Goal: Task Accomplishment & Management: Complete application form

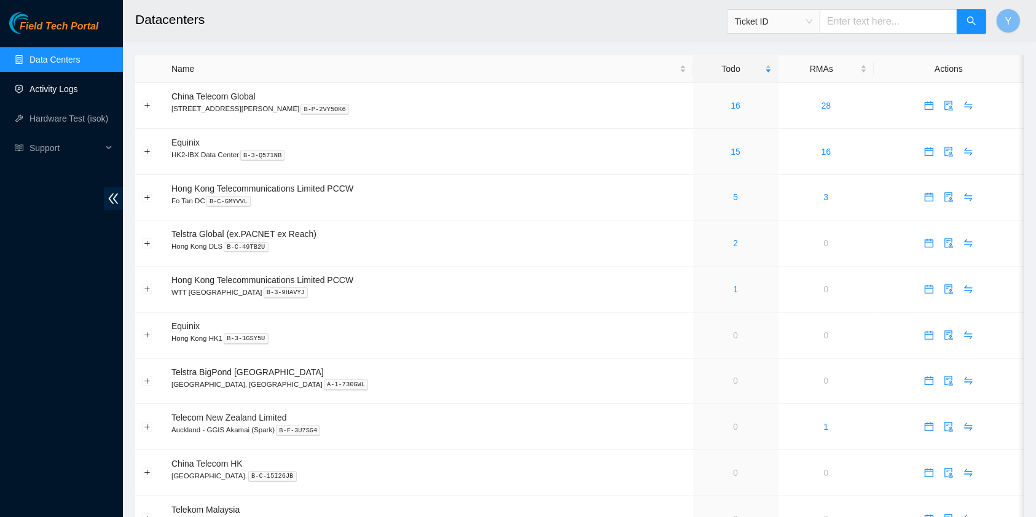
click at [69, 90] on link "Activity Logs" at bounding box center [53, 89] width 49 height 10
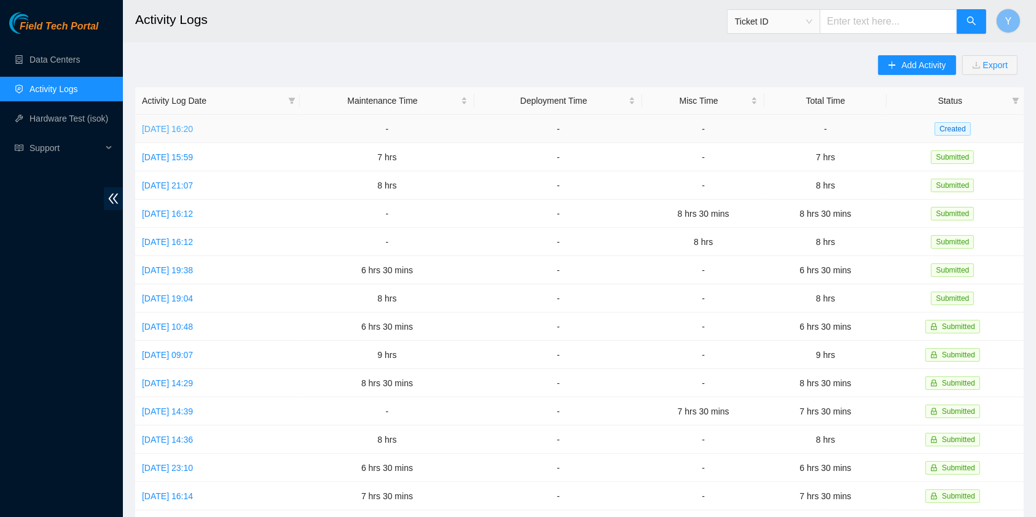
click at [193, 124] on link "Tue, 09 Sep 2025 16:20" at bounding box center [167, 129] width 51 height 10
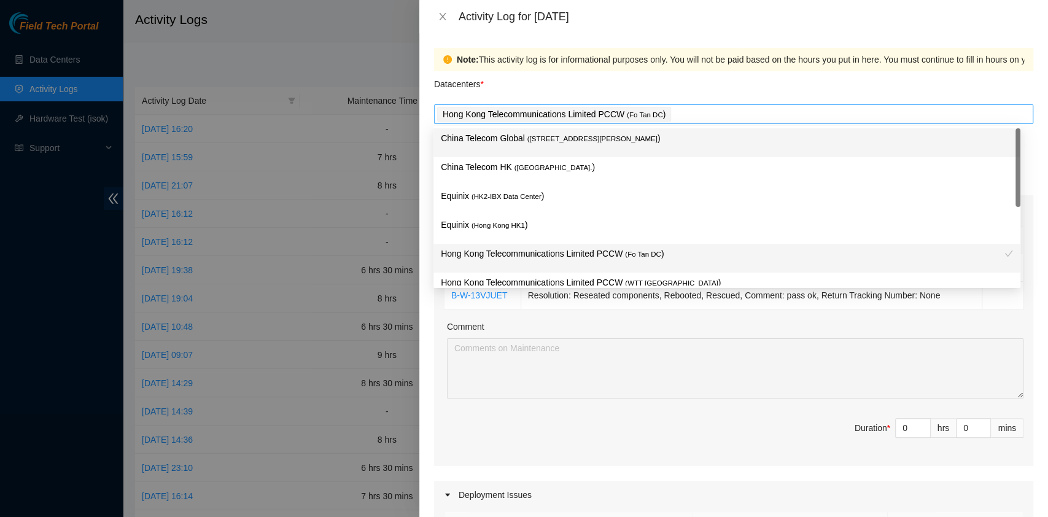
click at [676, 115] on div "Hong Kong Telecommunications Limited PCCW ( Fo Tan DC )" at bounding box center [733, 114] width 593 height 17
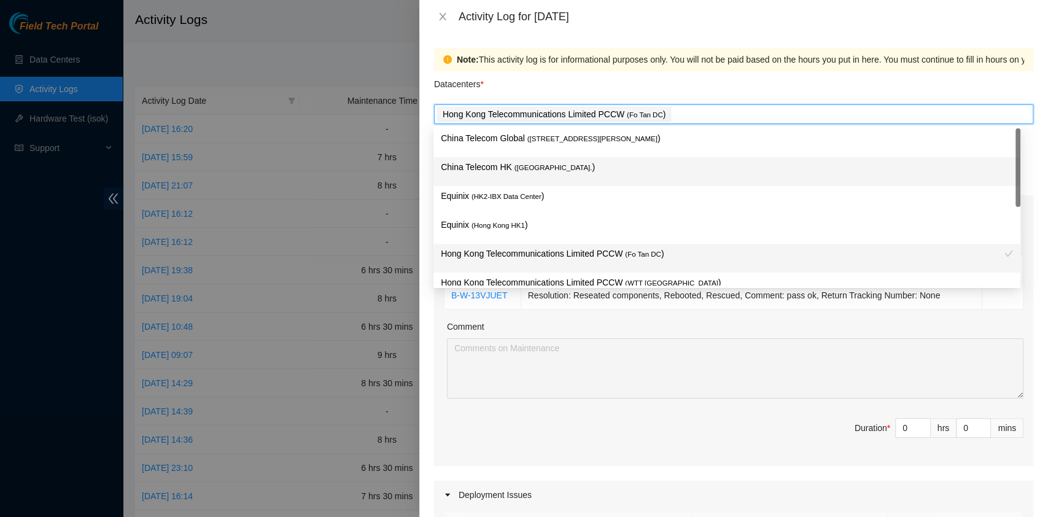
click at [650, 165] on p "China Telecom HK ( Hong Kong. )" at bounding box center [727, 167] width 572 height 14
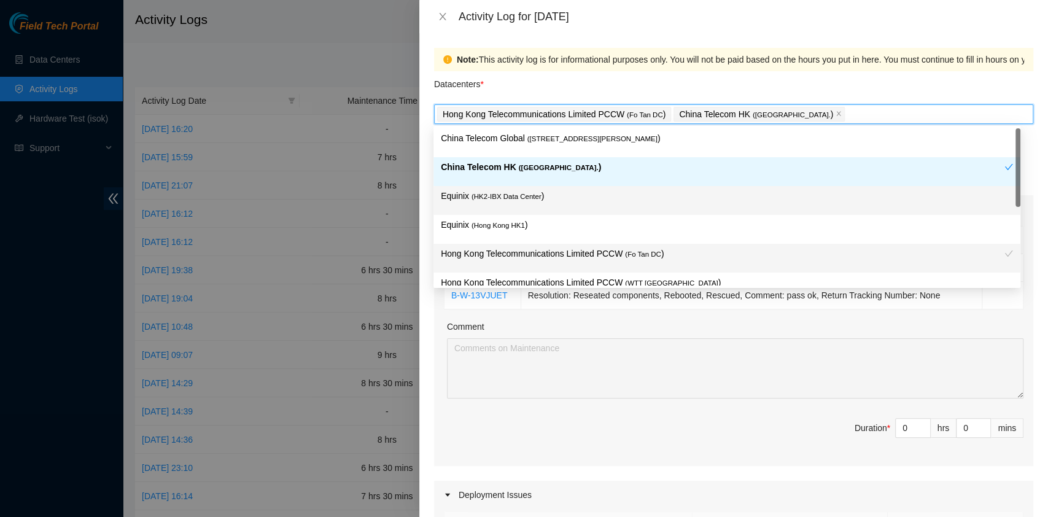
click at [622, 196] on p "Equinix ( HK2-IBX Data Center )" at bounding box center [727, 196] width 572 height 14
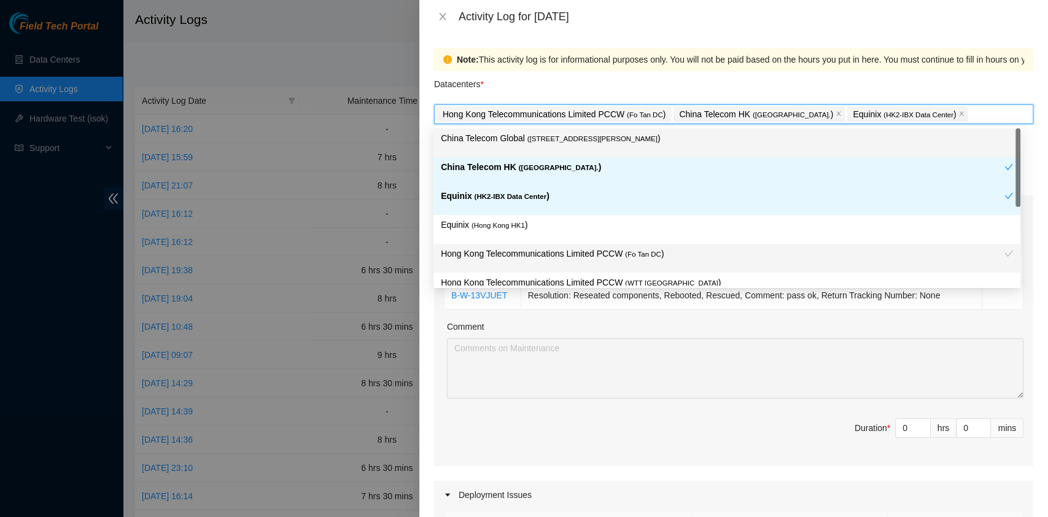
click at [625, 149] on div "China Telecom Global ( Room B11, 2/F, 18 Chun Yat Street, TKO , Hong Kong )" at bounding box center [727, 142] width 572 height 23
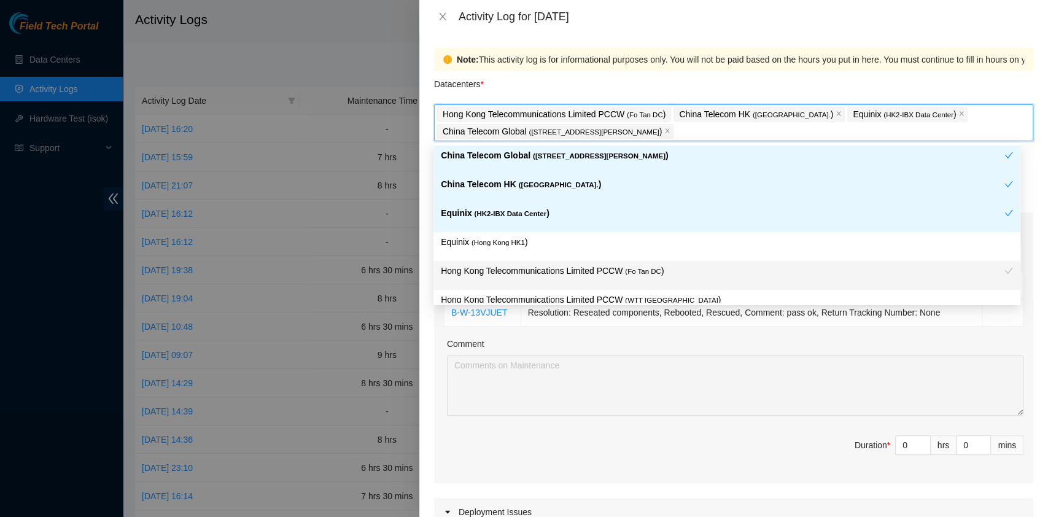
click at [699, 91] on div "Datacenters *" at bounding box center [733, 87] width 599 height 33
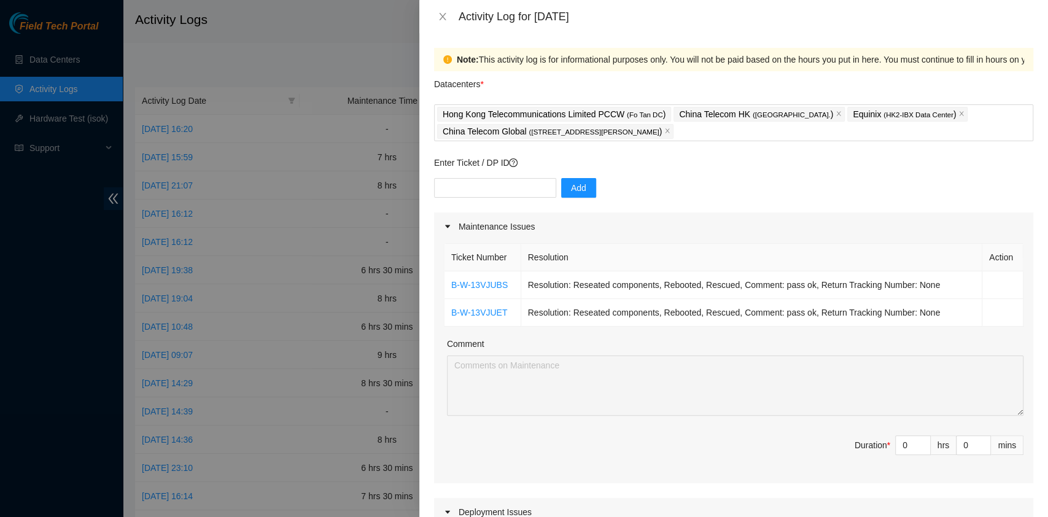
click at [490, 206] on div "Add" at bounding box center [733, 195] width 599 height 34
click at [489, 185] on input "text" at bounding box center [495, 188] width 122 height 20
paste input "B-W-14D39NF"
type input "B-W-14D39NF"
click at [547, 184] on div "B-W-14D39NF Add" at bounding box center [733, 195] width 599 height 34
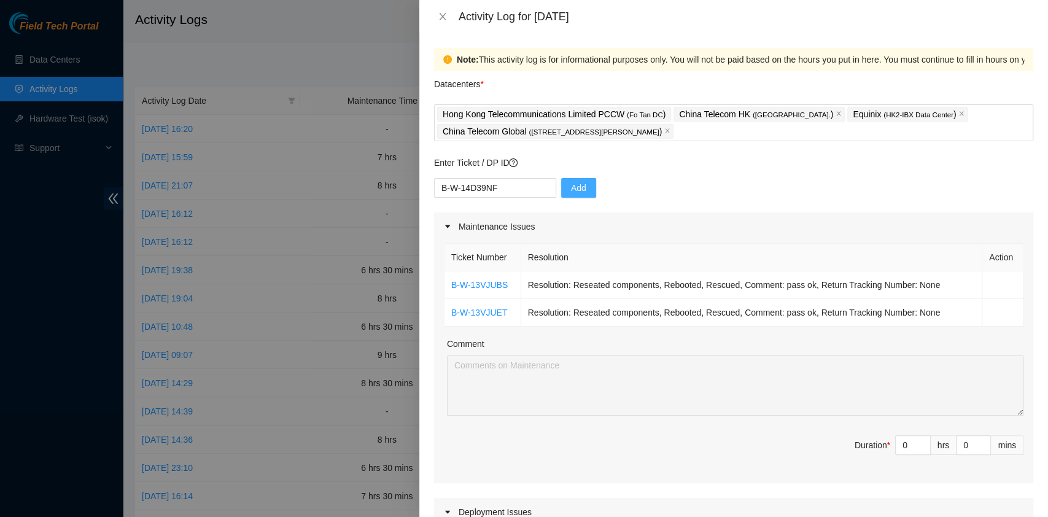
click at [561, 185] on button "Add" at bounding box center [578, 188] width 35 height 20
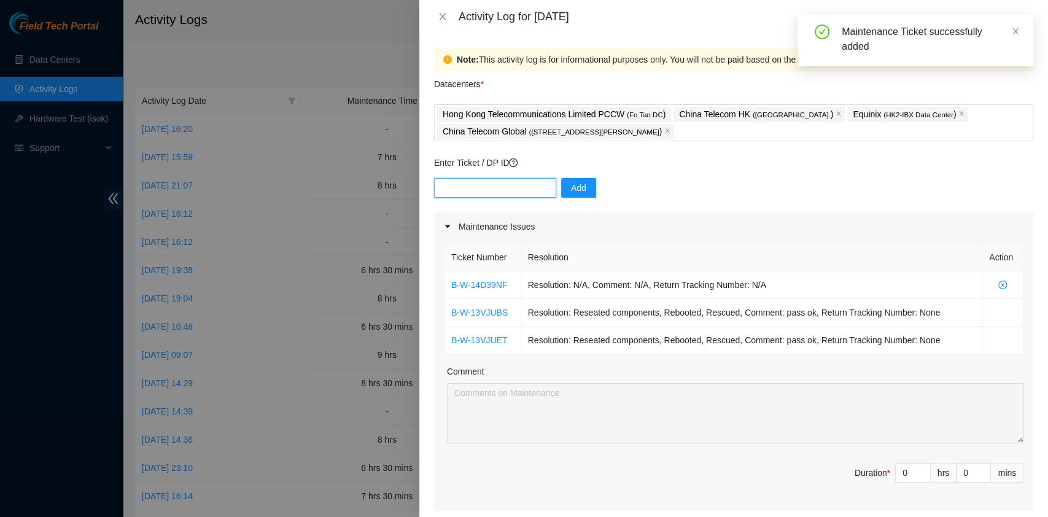
click at [503, 188] on input "text" at bounding box center [495, 188] width 122 height 20
paste input "B-W-14JND9N"
type input "B-W-14JND9N"
click at [584, 189] on button "Add" at bounding box center [578, 188] width 35 height 20
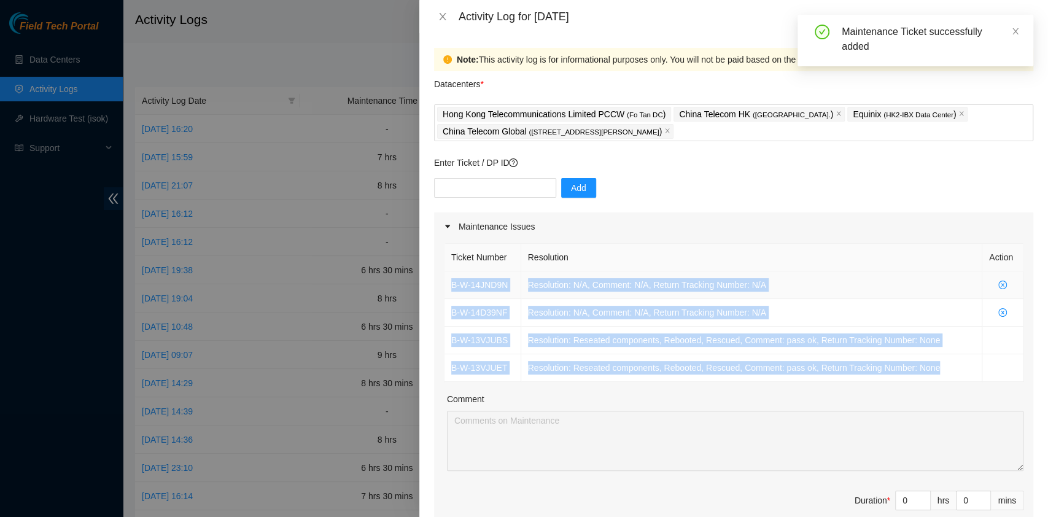
drag, startPoint x: 951, startPoint y: 376, endPoint x: 451, endPoint y: 288, distance: 507.0
click at [451, 288] on tbody "B-W-14JND9N Resolution: N/A, Comment: N/A, Return Tracking Number: N/A B-W-14D3…" at bounding box center [734, 326] width 579 height 111
copy tbody "B-W-14JND9N Resolution: N/A, Comment: N/A, Return Tracking Number: N/A B-W-14D3…"
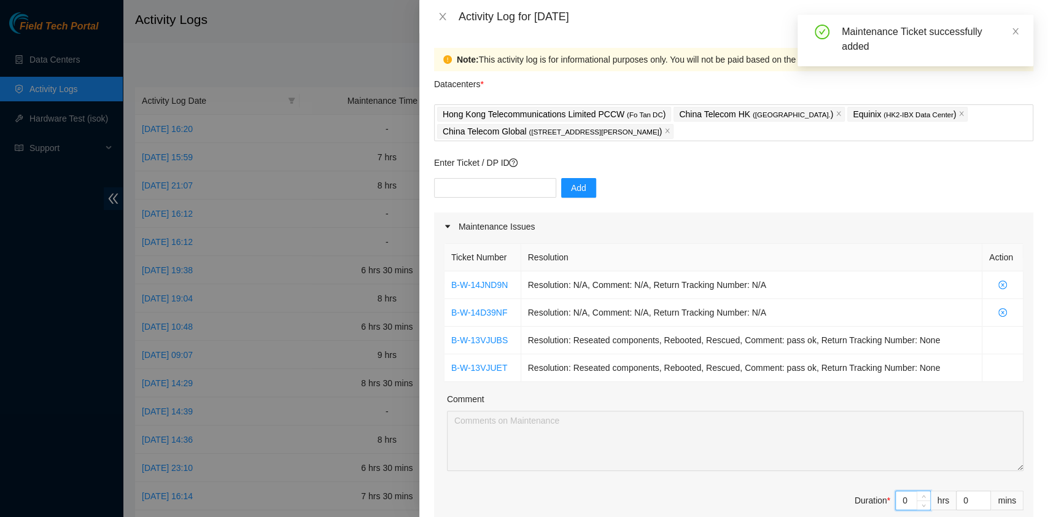
drag, startPoint x: 895, startPoint y: 499, endPoint x: 862, endPoint y: 501, distance: 33.2
click at [862, 501] on span "Duration * 0 hrs 0 mins" at bounding box center [734, 508] width 580 height 34
type input "7"
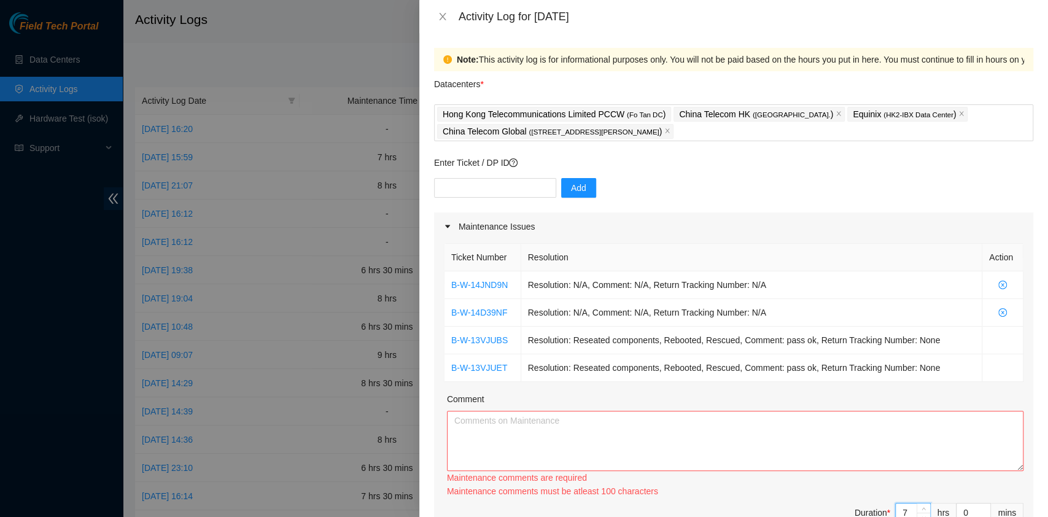
type input "7"
click at [698, 457] on textarea "Comment" at bounding box center [735, 441] width 577 height 60
paste textarea "B-W-14JND9N Resolution: N/A, Comment: N/A, Return Tracking Number: N/A B-W-14D3…"
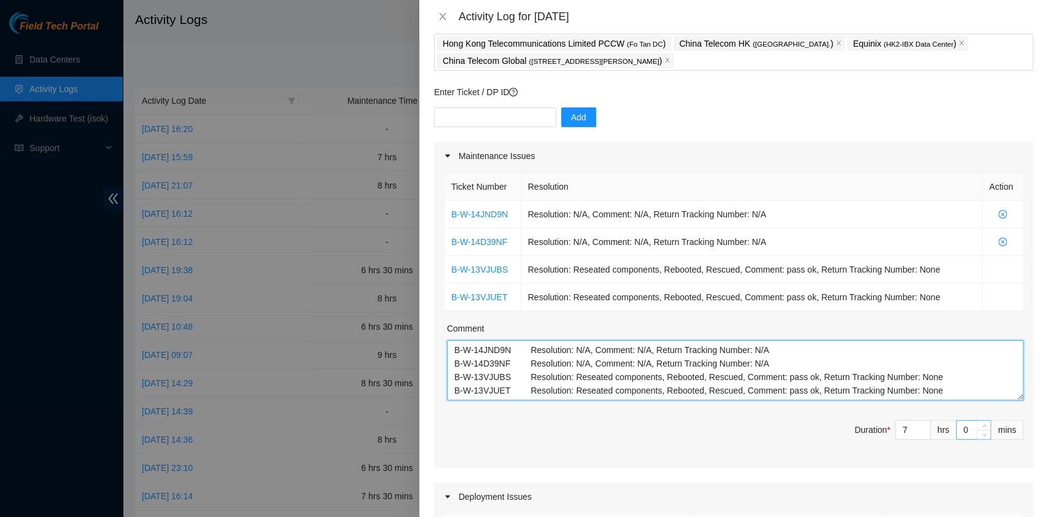
type textarea "B-W-14JND9N Resolution: N/A, Comment: N/A, Return Tracking Number: N/A B-W-14D3…"
click at [957, 427] on input "0" at bounding box center [974, 430] width 34 height 18
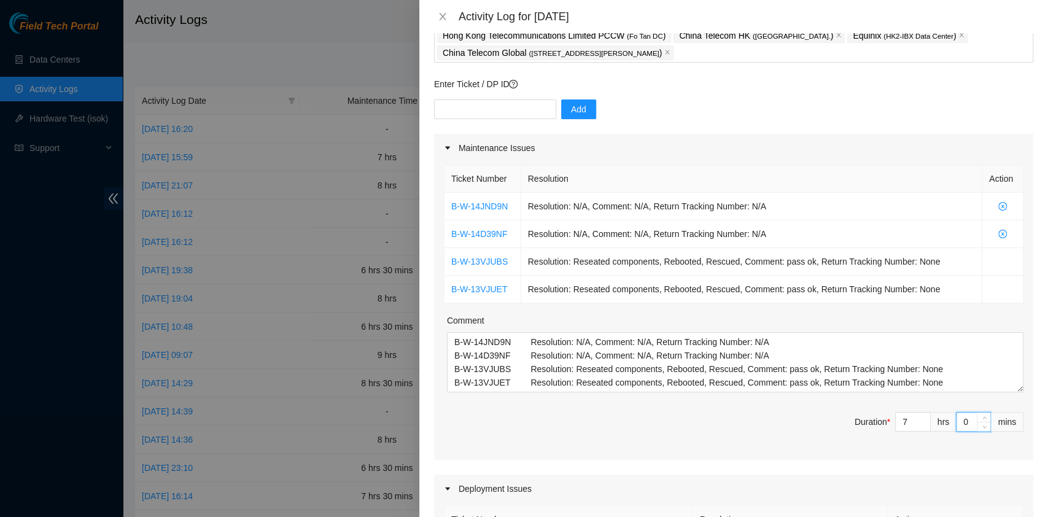
type input "30"
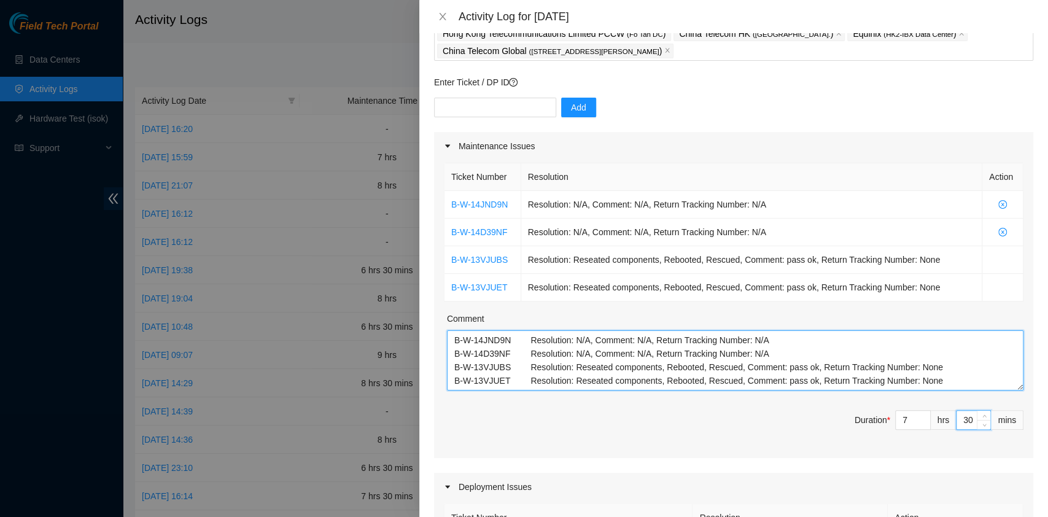
click at [935, 377] on textarea "B-W-14JND9N Resolution: N/A, Comment: N/A, Return Tracking Number: N/A B-W-14D3…" at bounding box center [735, 360] width 577 height 60
paste textarea "B-W-14JMCVS B-W-14JMCTL B-W-14JMXP2 B-W-13VJUBS B-W-13VJUET B-W-14D39NF"
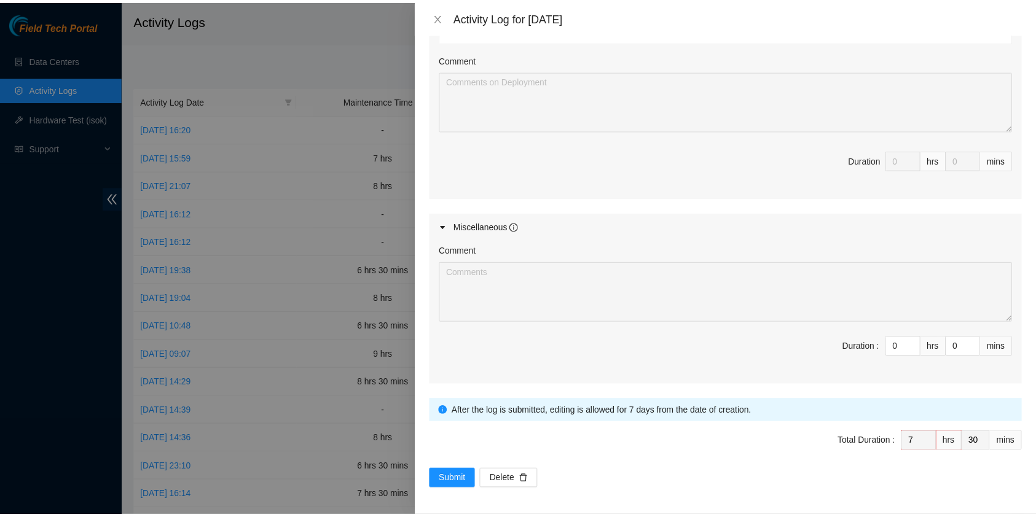
scroll to position [599, 0]
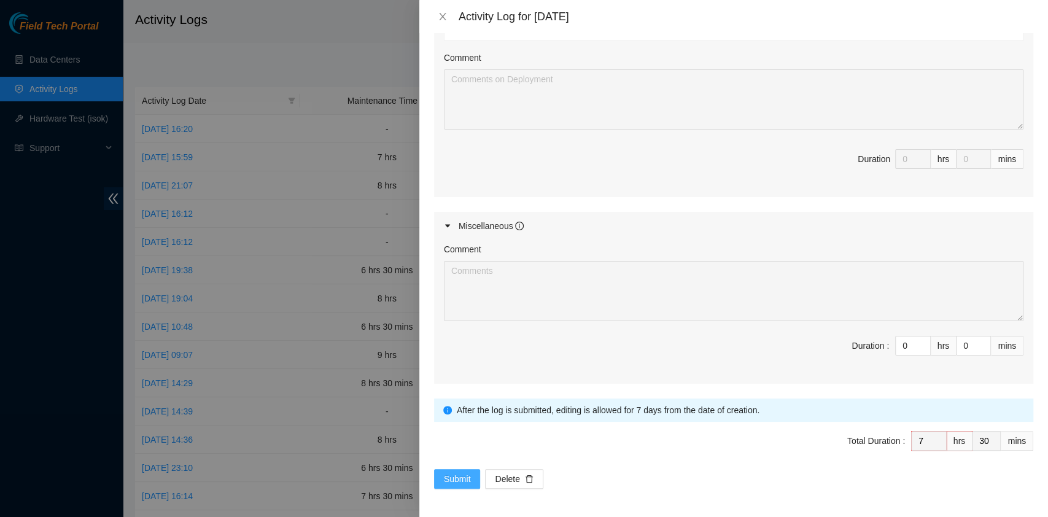
type textarea "B-W-14JND9N Resolution: N/A, Comment: N/A, Return Tracking Number: N/A B-W-14D3…"
click at [461, 476] on span "Submit" at bounding box center [457, 479] width 27 height 14
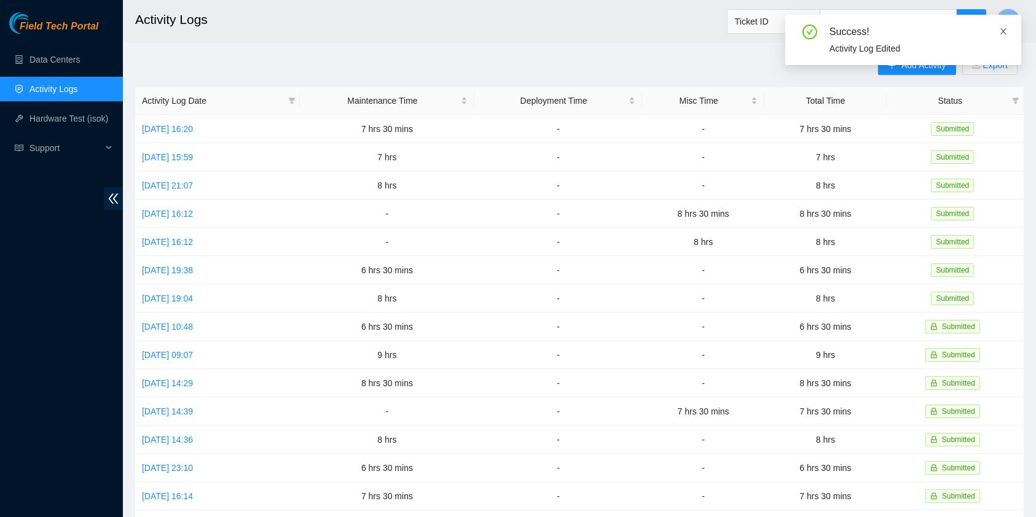
click at [1005, 35] on icon "close" at bounding box center [1003, 31] width 9 height 9
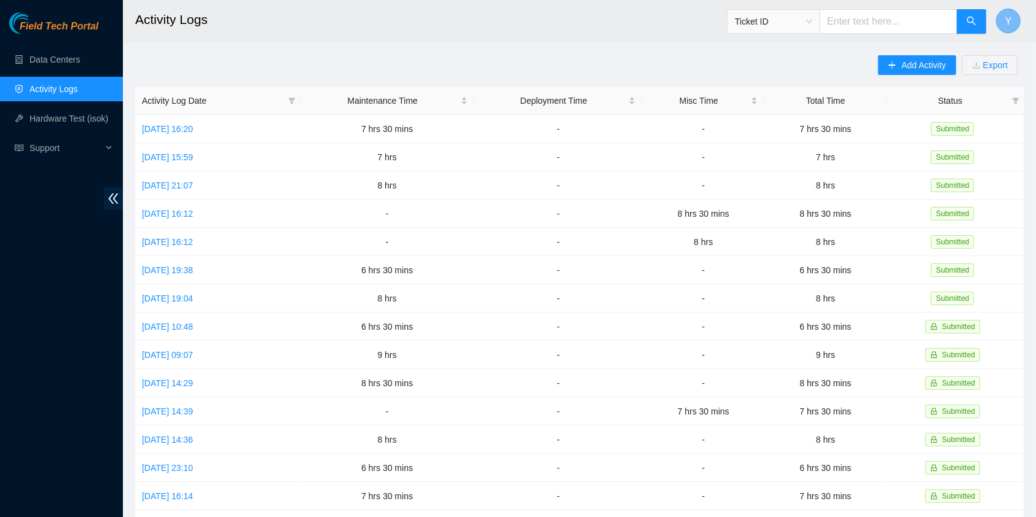
click at [1008, 25] on span "Y" at bounding box center [1008, 21] width 7 height 15
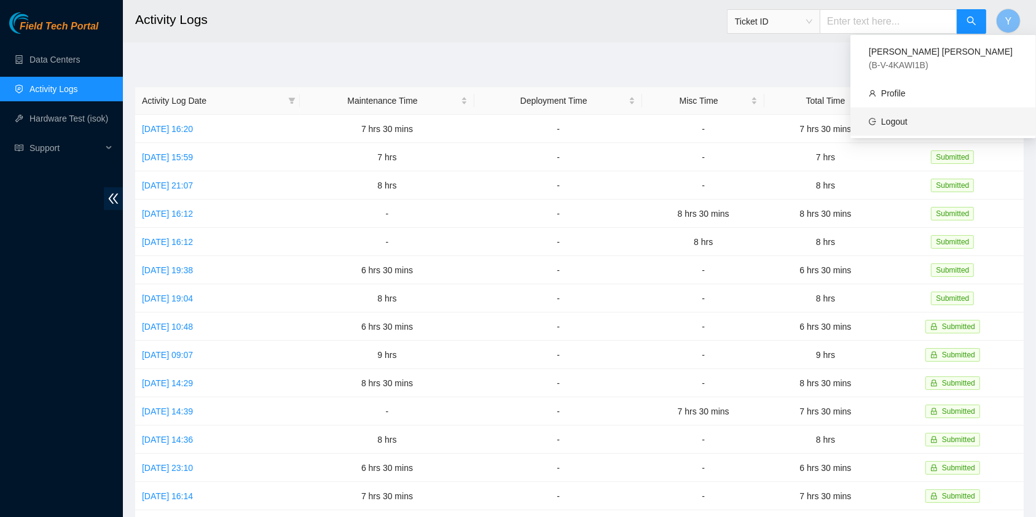
click at [907, 117] on link "Logout" at bounding box center [894, 122] width 26 height 10
